Goal: Find specific page/section: Find specific page/section

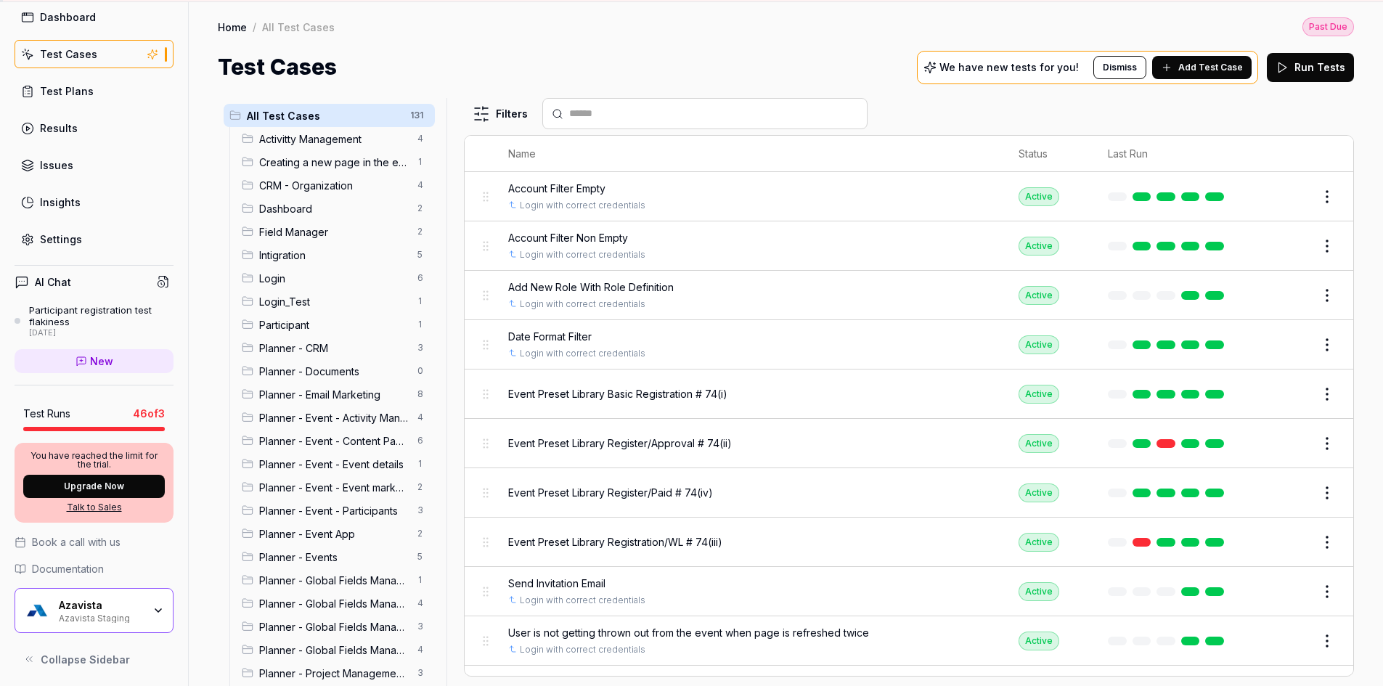
scroll to position [95, 0]
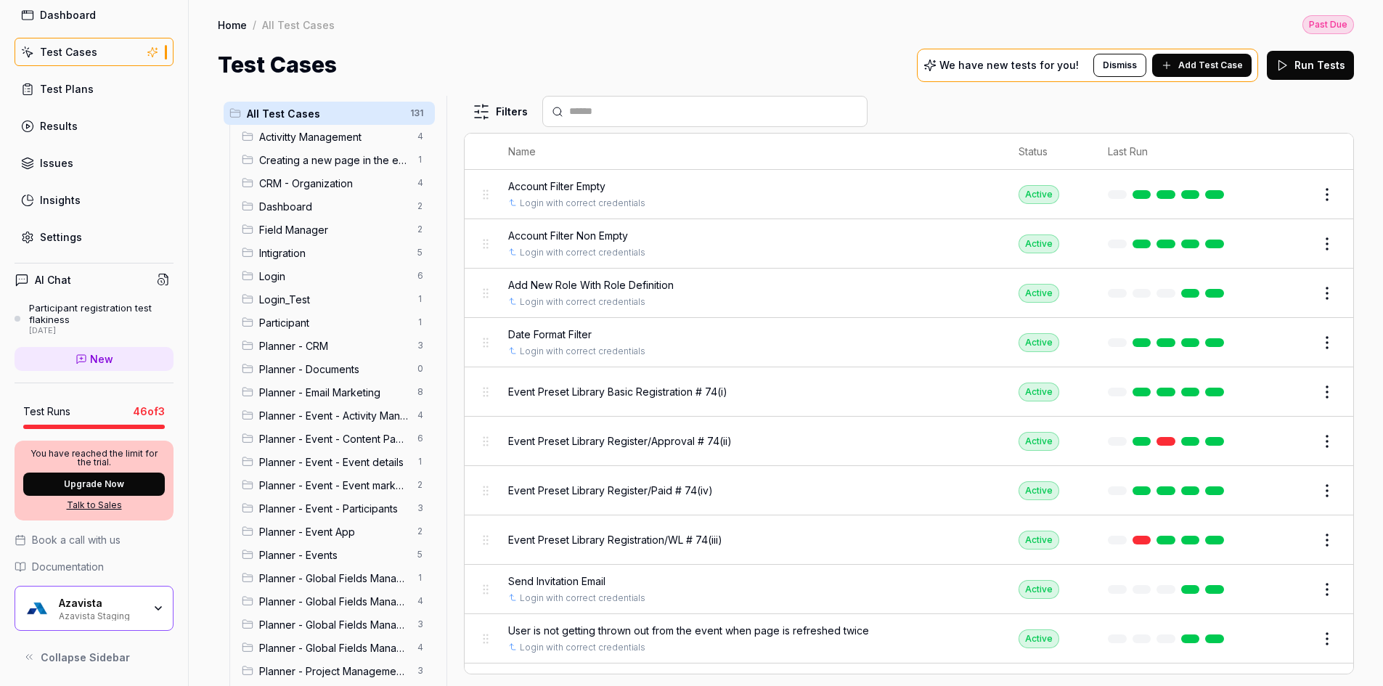
click at [144, 600] on div "Azavista Azavista Staging" at bounding box center [94, 608] width 159 height 45
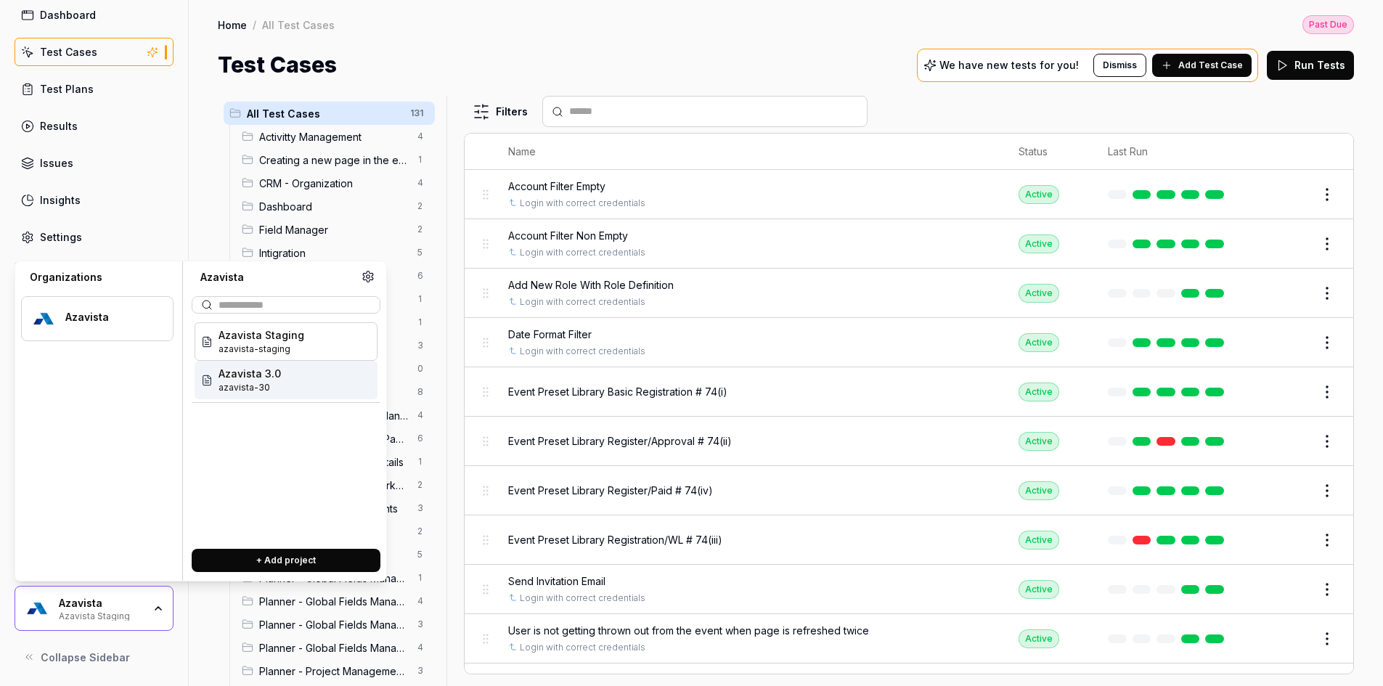
click at [301, 388] on div "Azavista 3.0 azavista-30" at bounding box center [286, 380] width 183 height 38
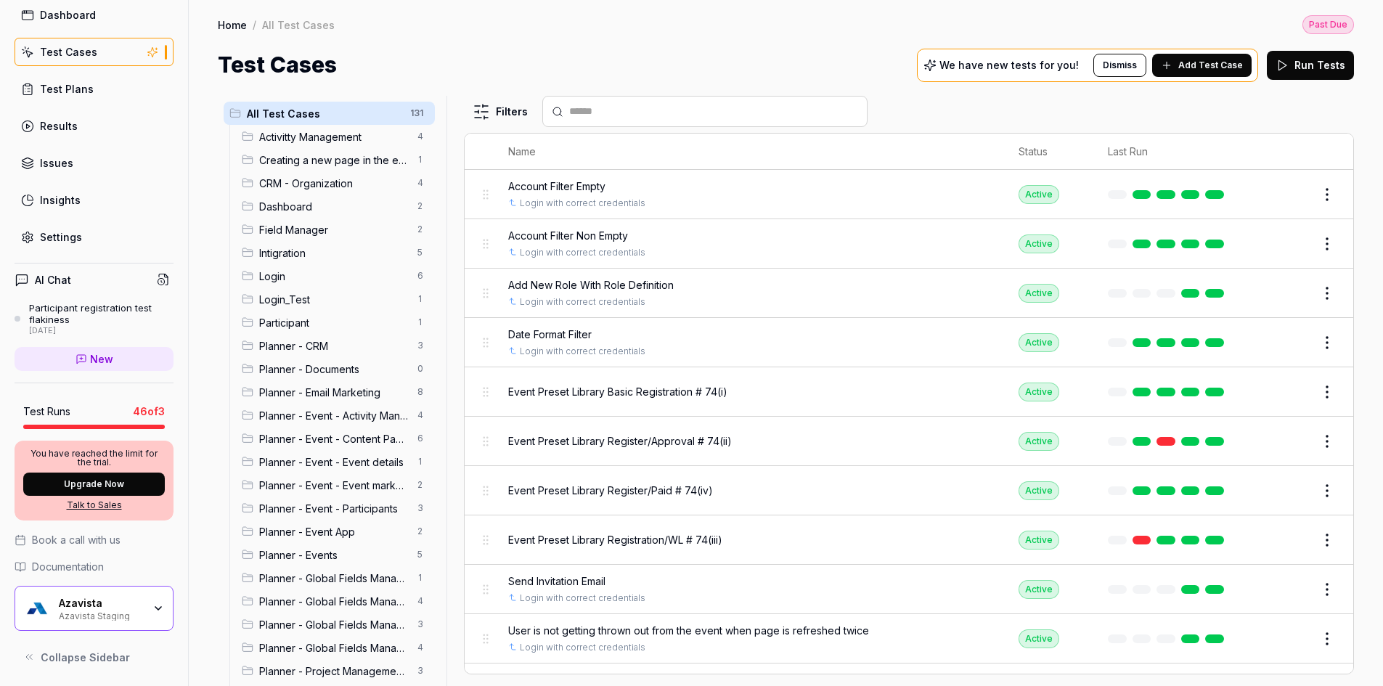
scroll to position [46, 0]
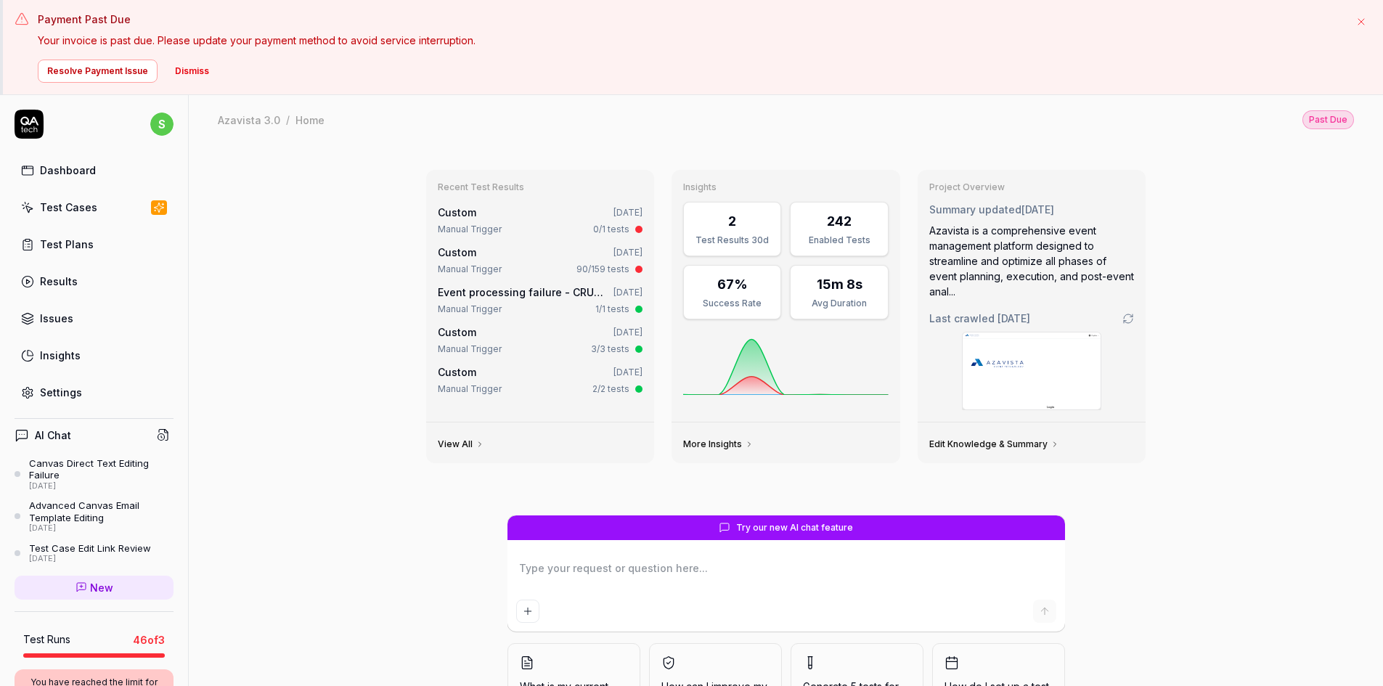
type textarea "*"
click at [66, 204] on div "Test Cases" at bounding box center [68, 207] width 57 height 15
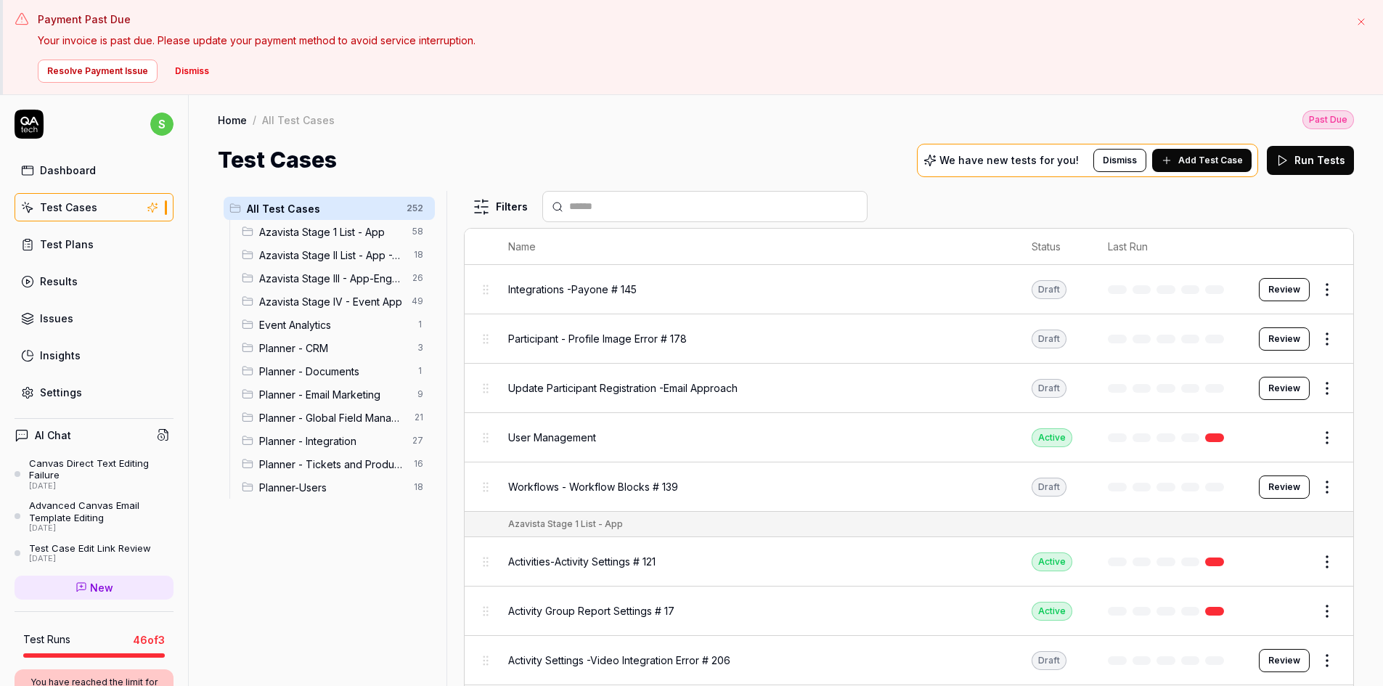
click at [332, 234] on span "Azavista Stage 1 List - App" at bounding box center [331, 231] width 144 height 15
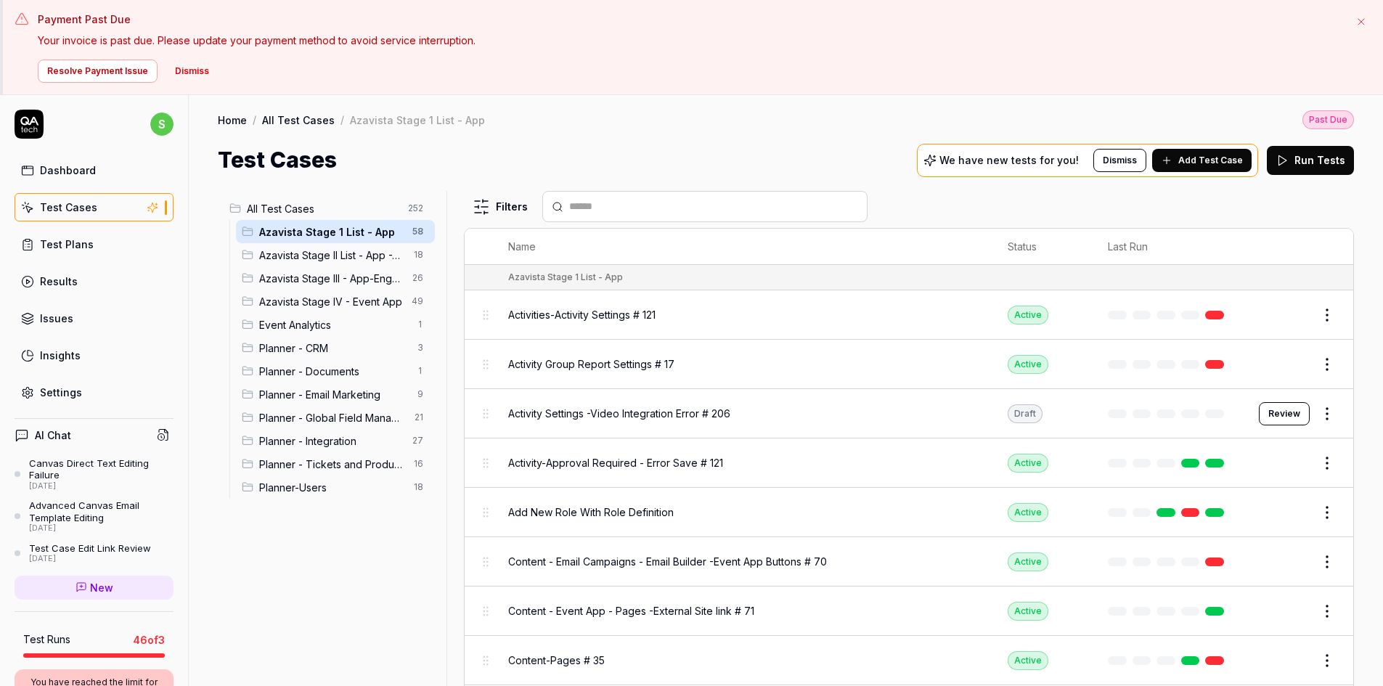
click at [319, 261] on span "Azavista Stage II List - App -Website" at bounding box center [332, 255] width 146 height 15
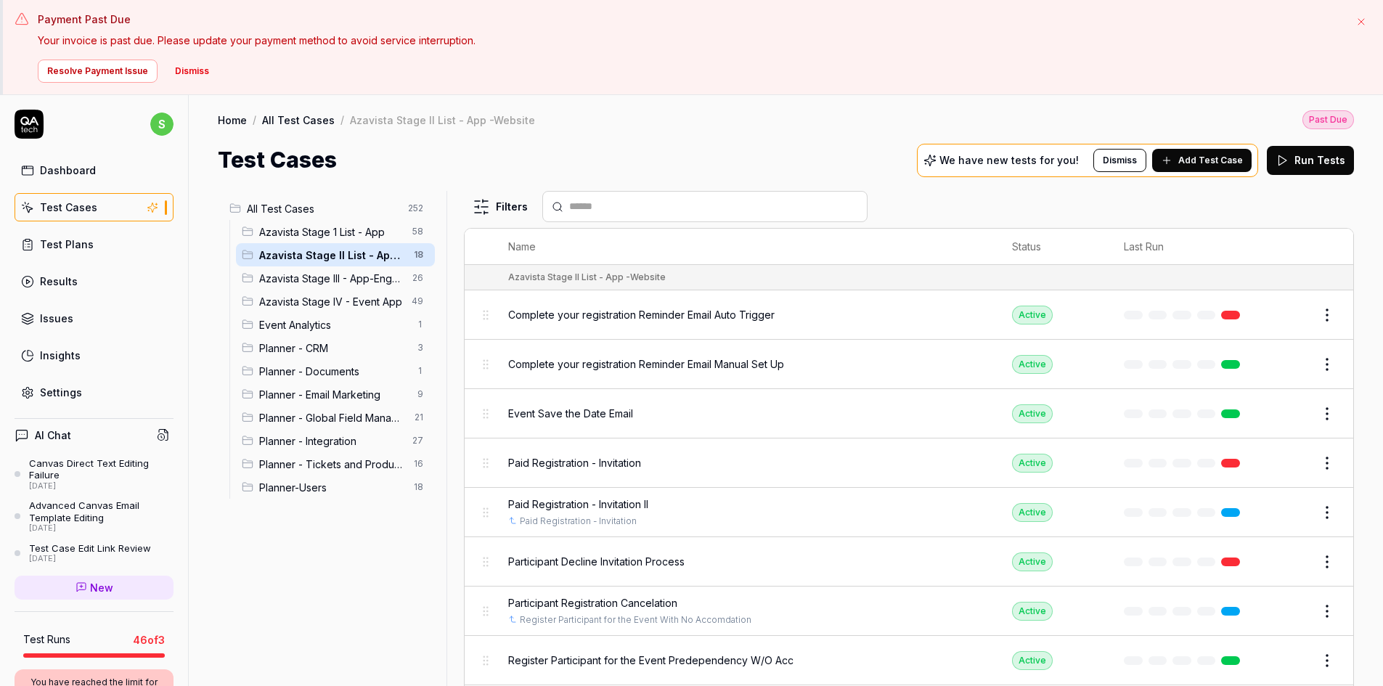
click at [319, 285] on span "Azavista Stage III - App-Engagement App" at bounding box center [331, 278] width 144 height 15
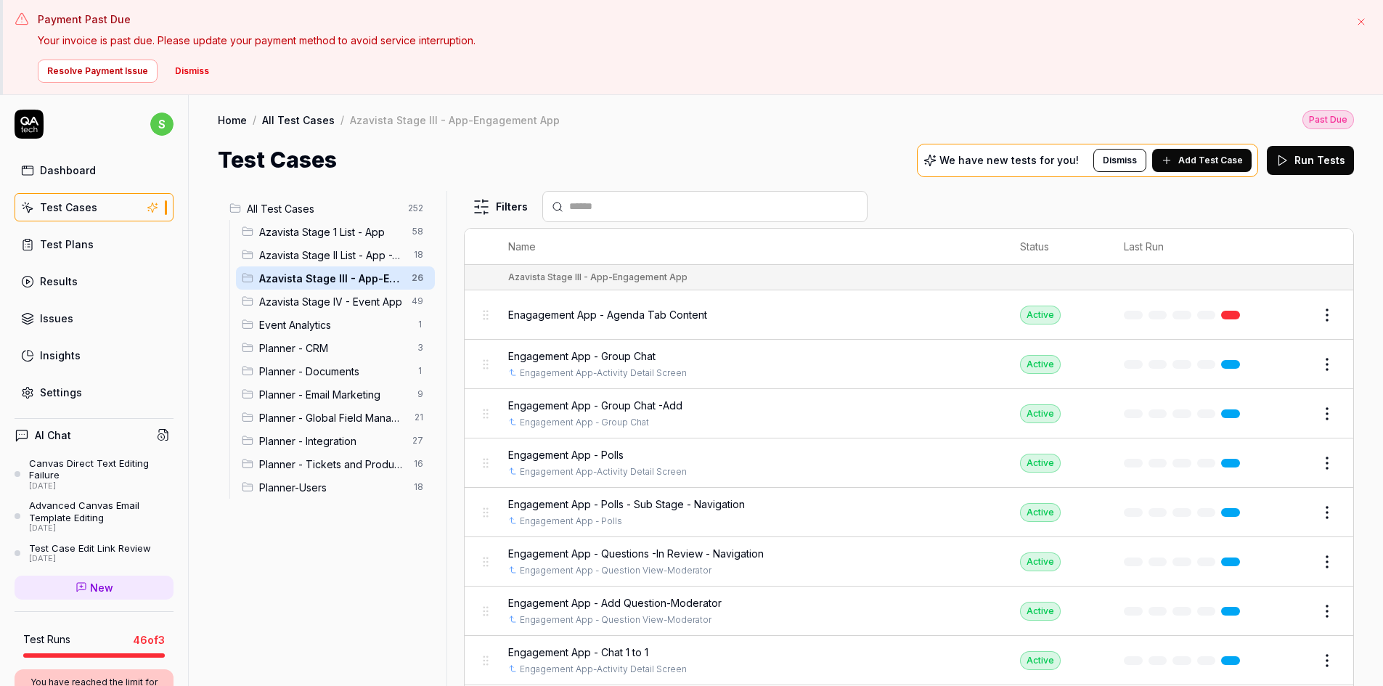
click at [323, 253] on span "Azavista Stage II List - App -Website" at bounding box center [332, 255] width 146 height 15
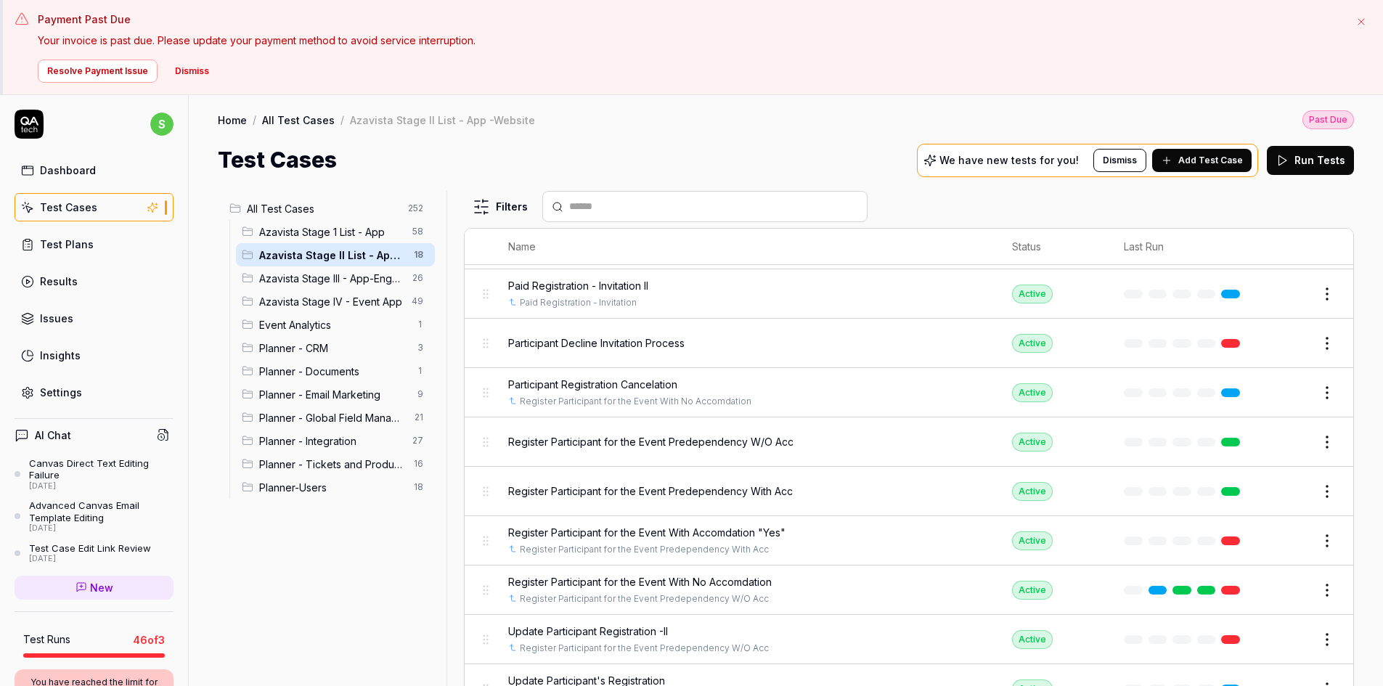
scroll to position [363, 0]
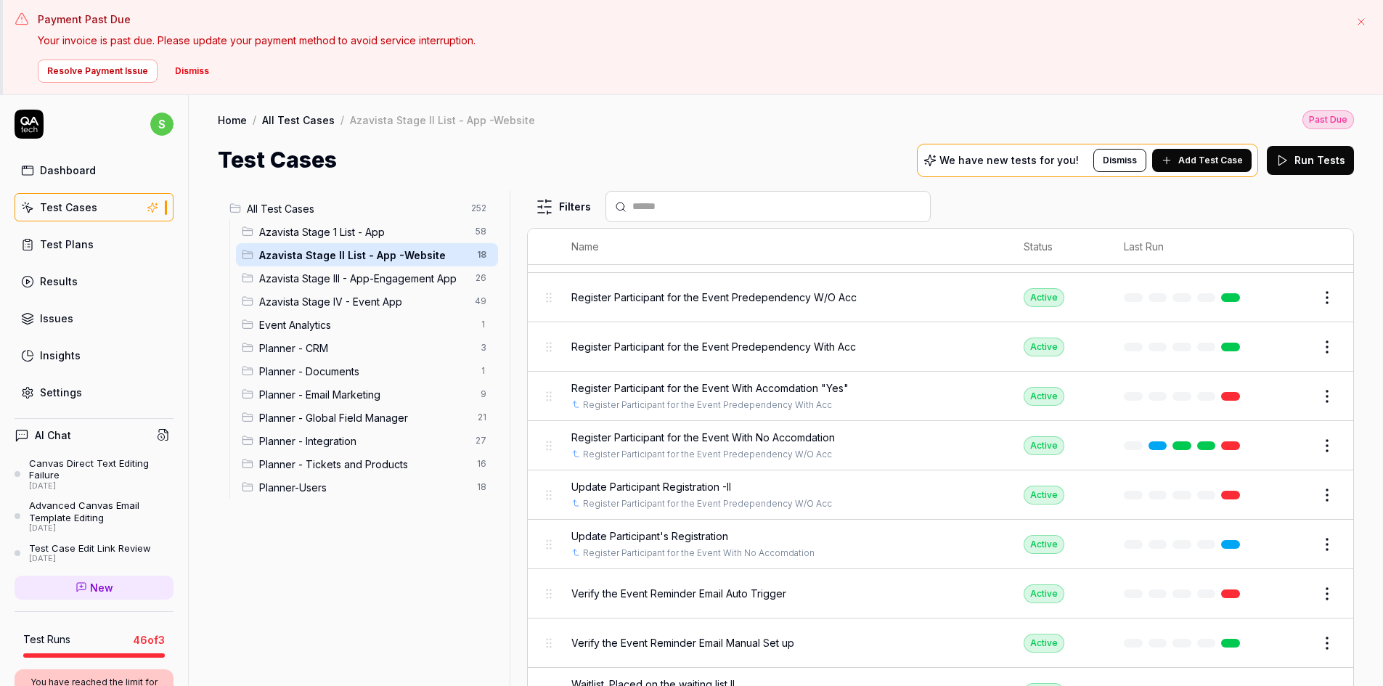
click at [518, 258] on div at bounding box center [515, 486] width 17 height 590
click at [383, 228] on span "Azavista Stage 1 List - App" at bounding box center [363, 231] width 208 height 15
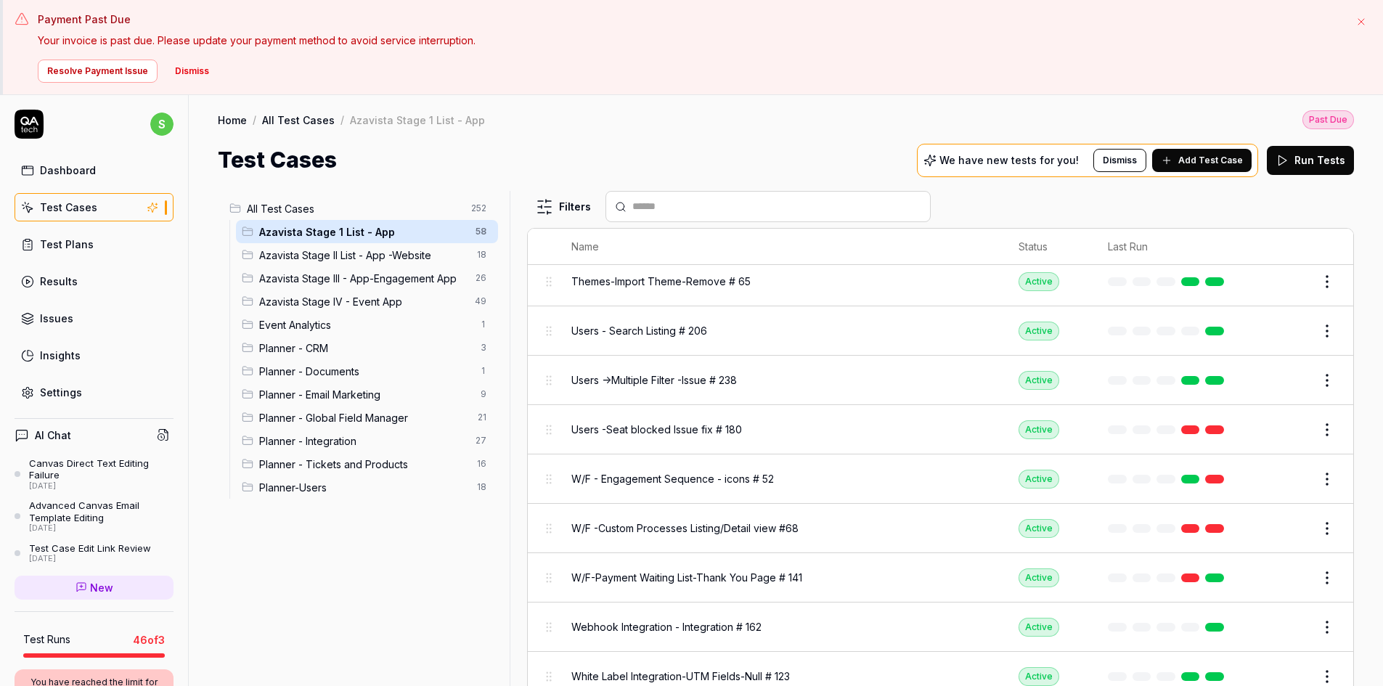
scroll to position [2384, 0]
